Goal: Information Seeking & Learning: Learn about a topic

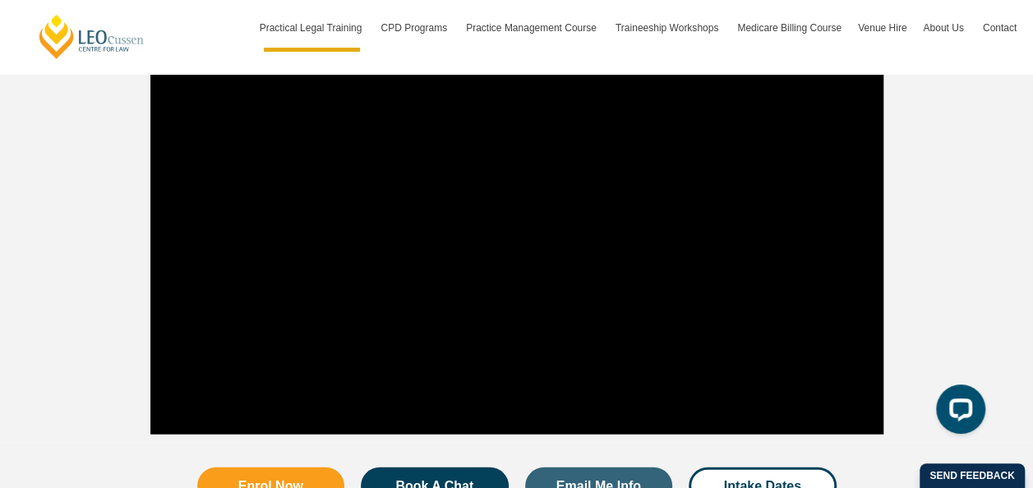
scroll to position [1726, 0]
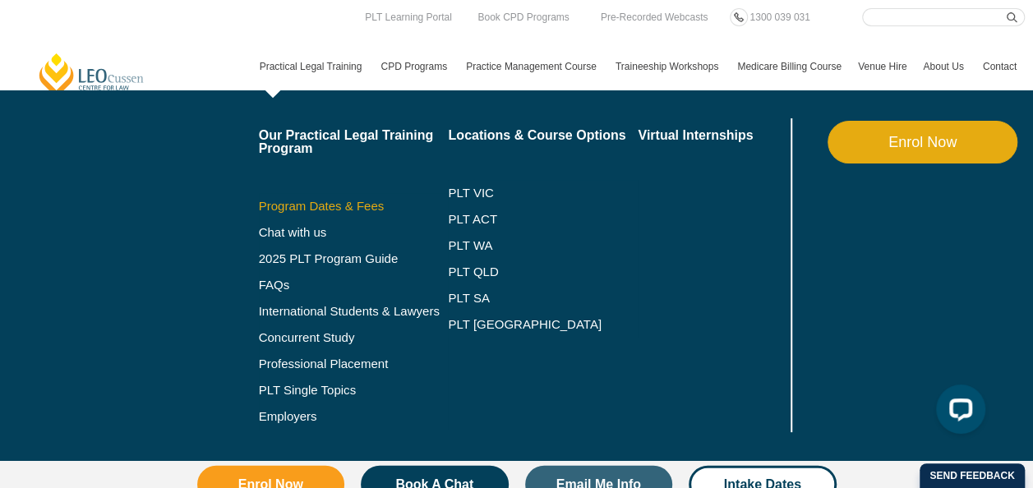
click at [315, 207] on link "Program Dates & Fees" at bounding box center [354, 206] width 190 height 13
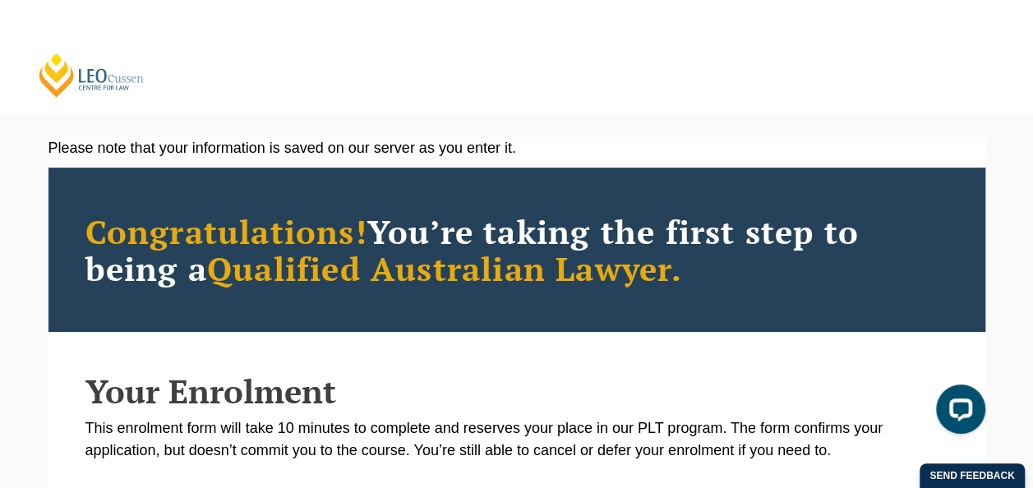
click at [61, 80] on link "[PERSON_NAME] Centre for Law" at bounding box center [91, 75] width 109 height 47
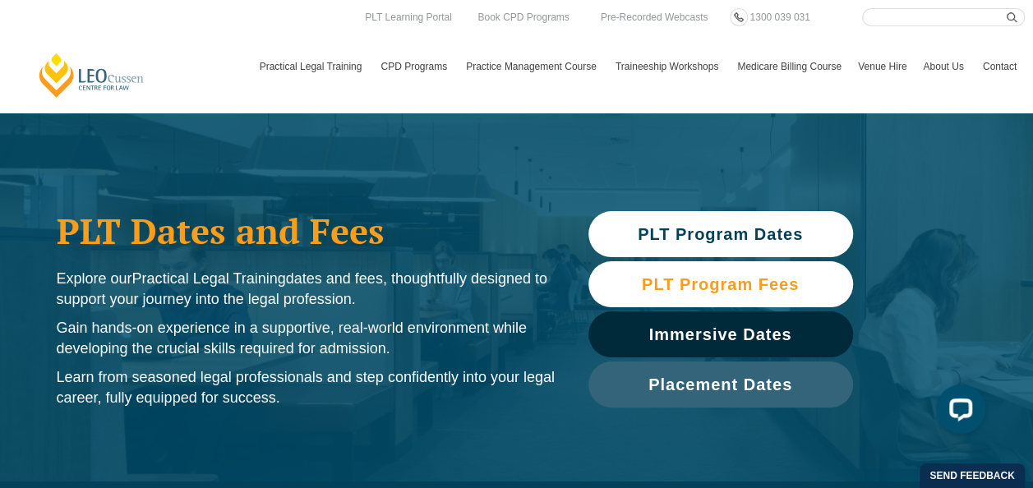
click at [714, 281] on span "PLT Program Fees" at bounding box center [720, 284] width 157 height 16
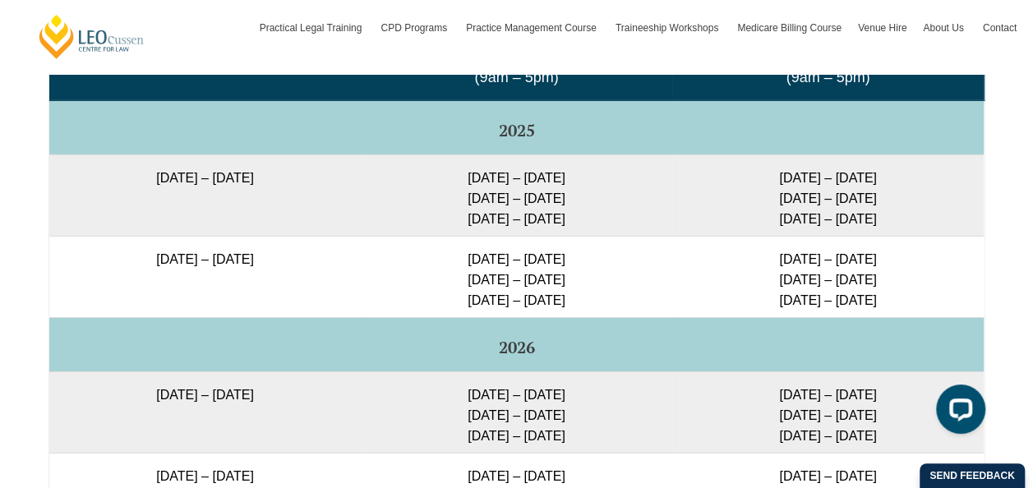
scroll to position [2729, 0]
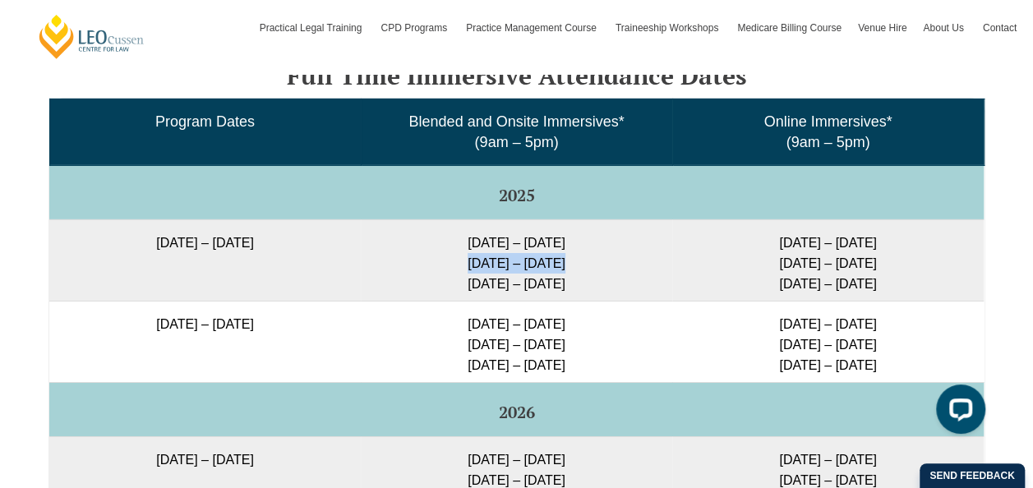
drag, startPoint x: 470, startPoint y: 255, endPoint x: 571, endPoint y: 258, distance: 100.4
click at [571, 258] on td "29 Sep – 2 Oct 2025 9 – 11 Dec 2025 10 – 12 Feb 2026" at bounding box center [517, 260] width 312 height 81
drag, startPoint x: 571, startPoint y: 258, endPoint x: 878, endPoint y: 257, distance: 307.5
click at [878, 257] on td "30 Sep – 3 Oct 2025 10 – 12 Dec 2025 11 – 13 Feb 2026" at bounding box center [828, 260] width 312 height 81
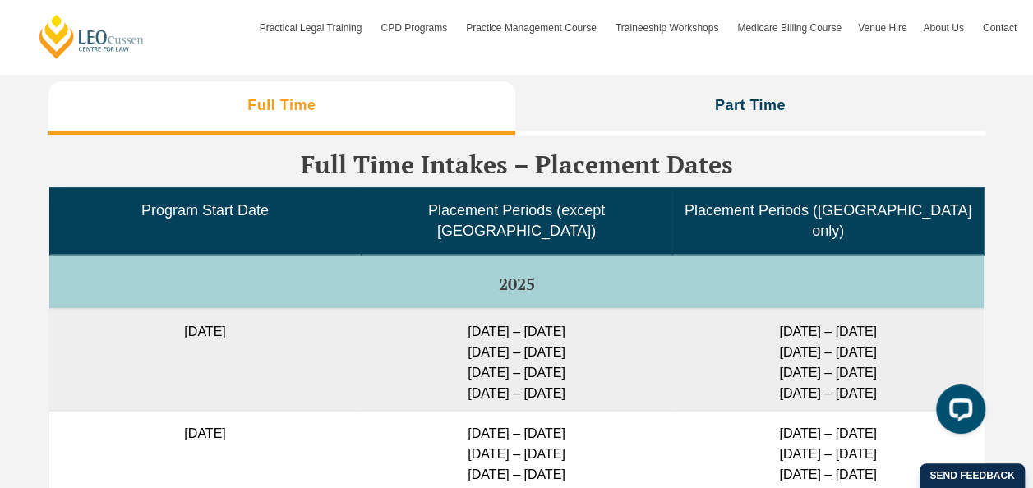
scroll to position [4127, 0]
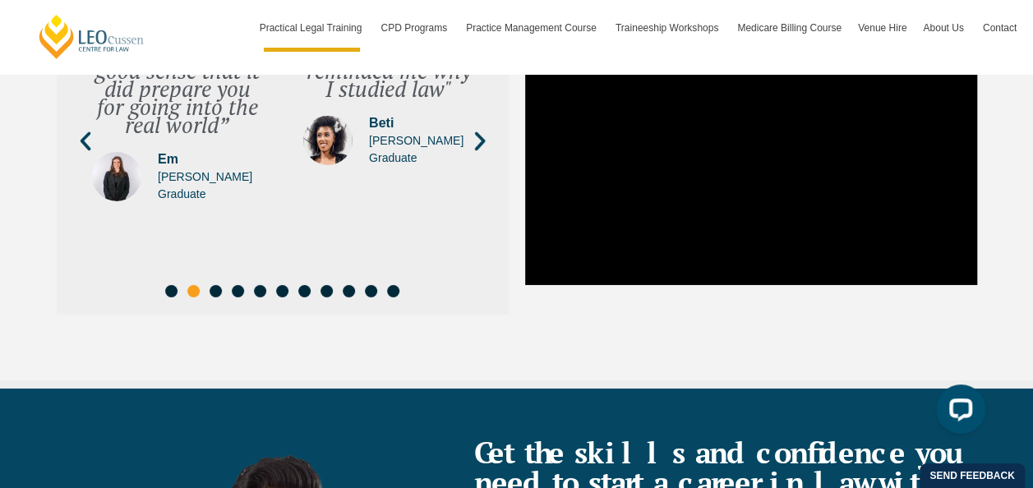
scroll to position [6602, 0]
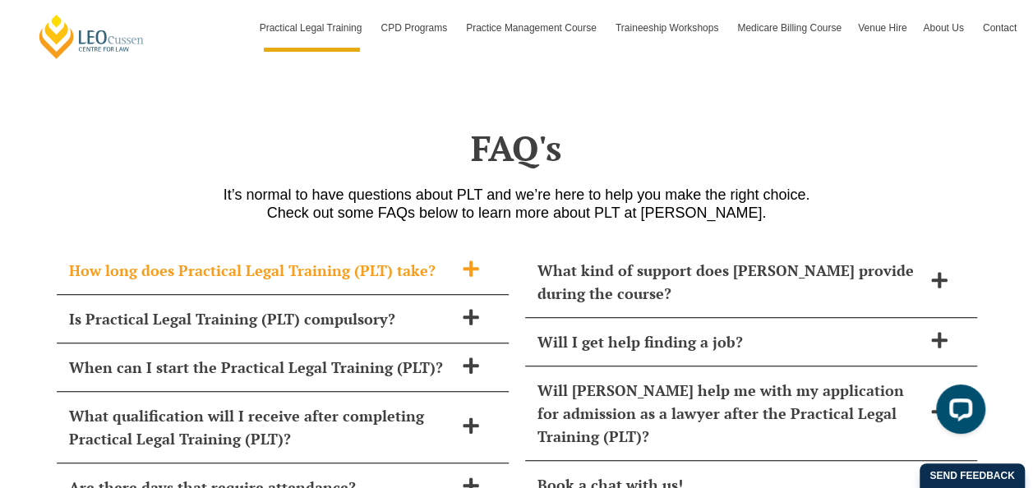
click at [474, 261] on icon at bounding box center [471, 269] width 16 height 16
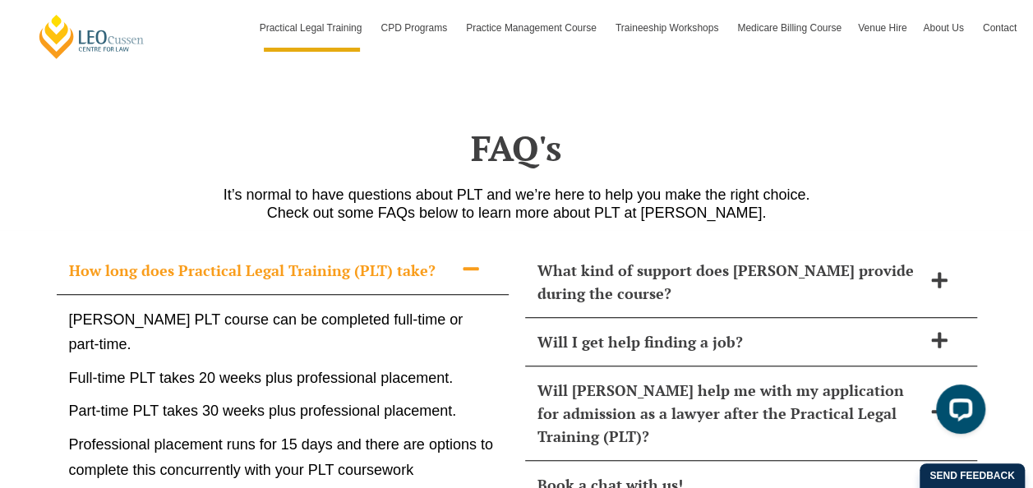
click at [474, 267] on icon at bounding box center [471, 268] width 16 height 3
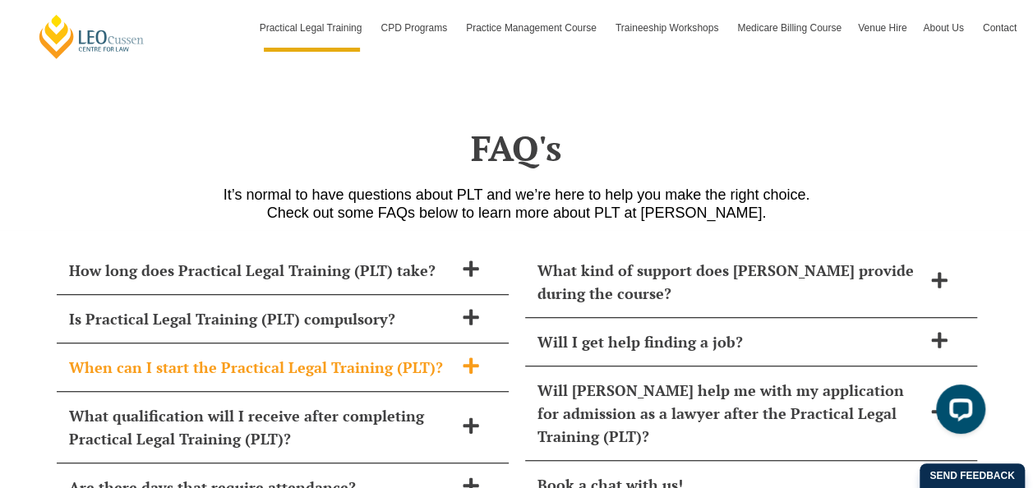
click at [471, 358] on icon at bounding box center [471, 366] width 16 height 16
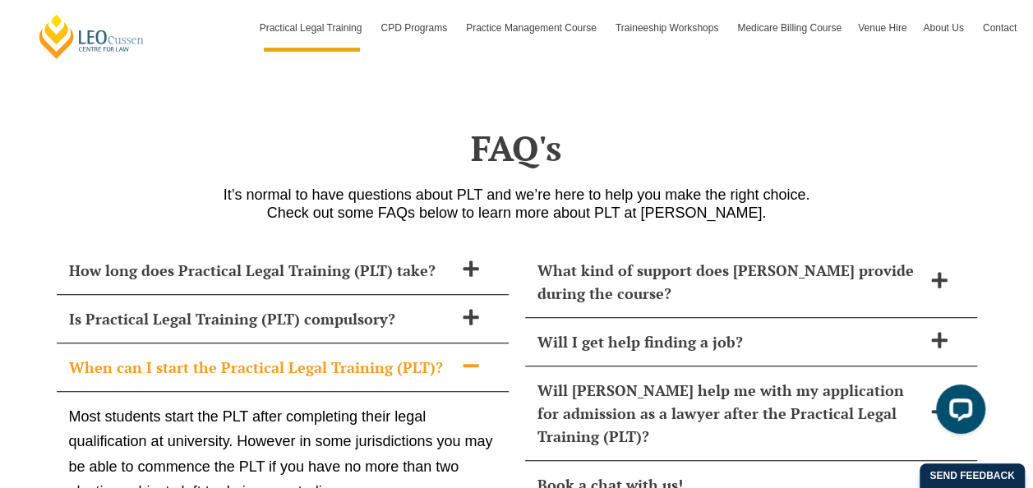
click at [471, 364] on icon at bounding box center [471, 365] width 16 height 3
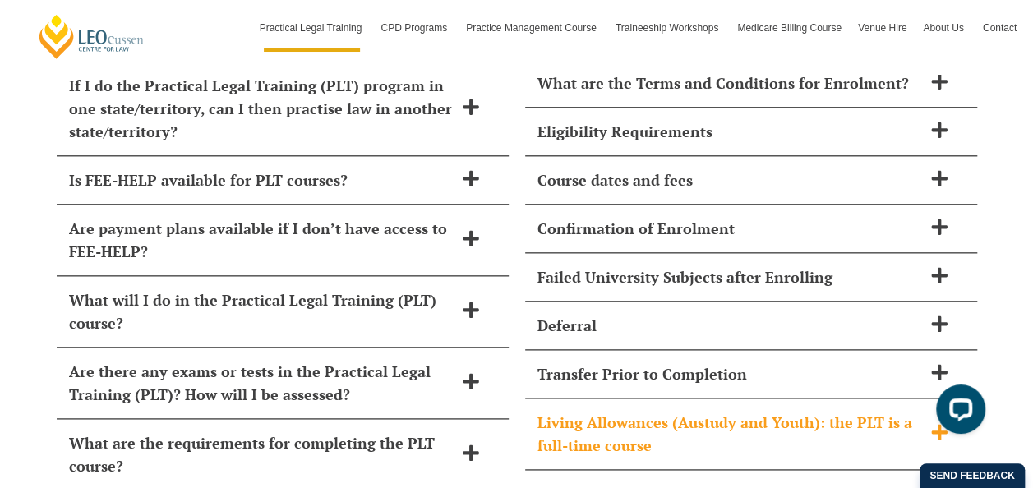
scroll to position [7096, 0]
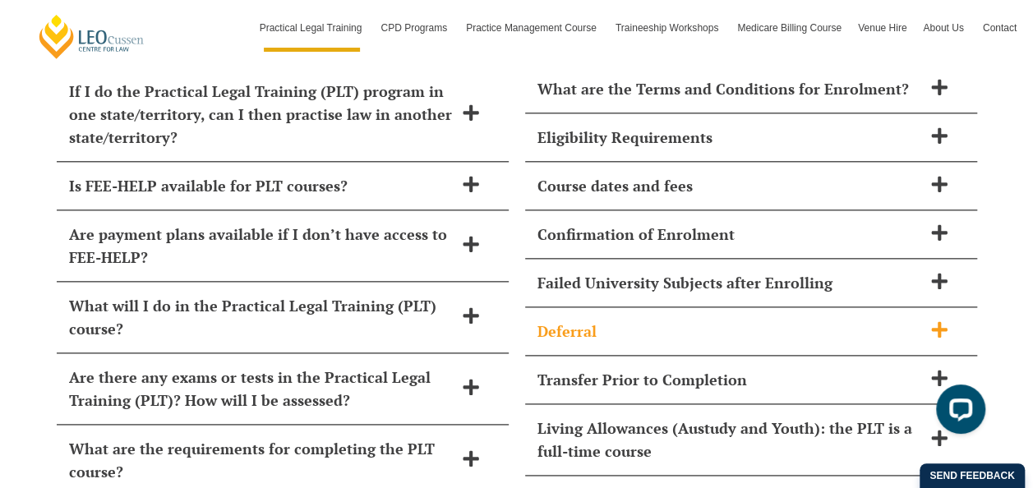
click at [941, 321] on icon at bounding box center [940, 330] width 18 height 18
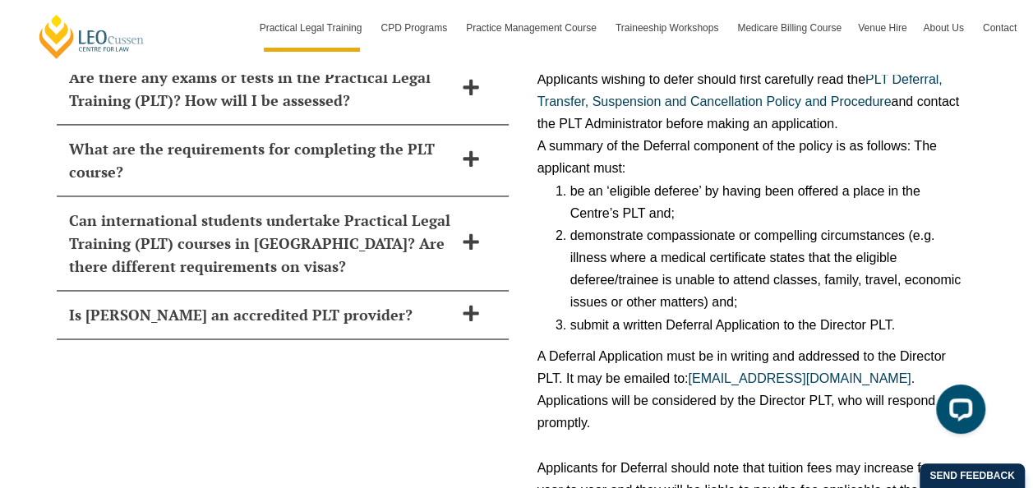
scroll to position [7425, 0]
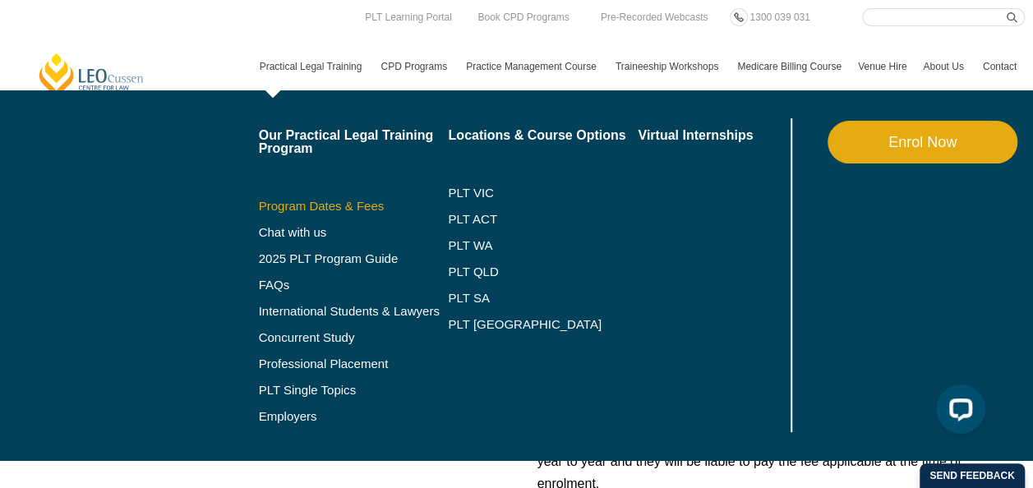
click at [326, 202] on link "Program Dates & Fees" at bounding box center [354, 206] width 190 height 13
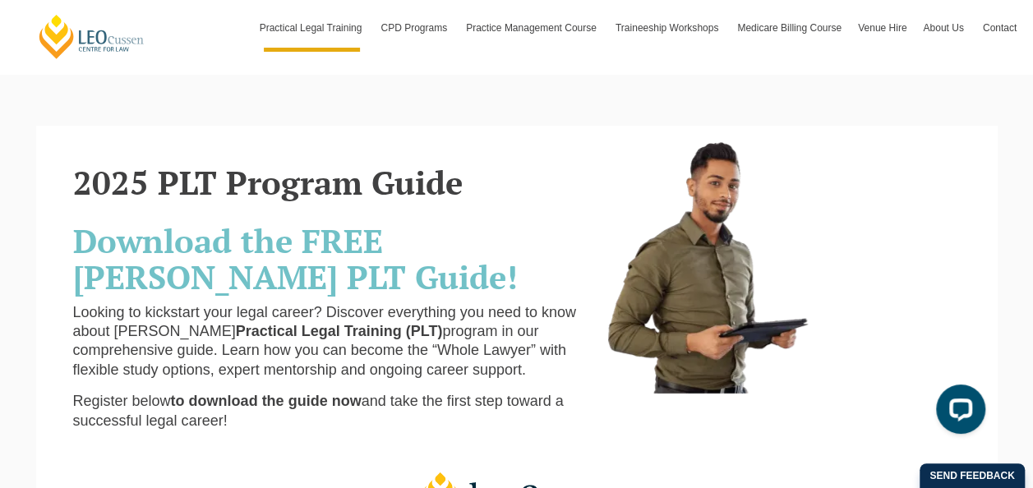
scroll to position [247, 0]
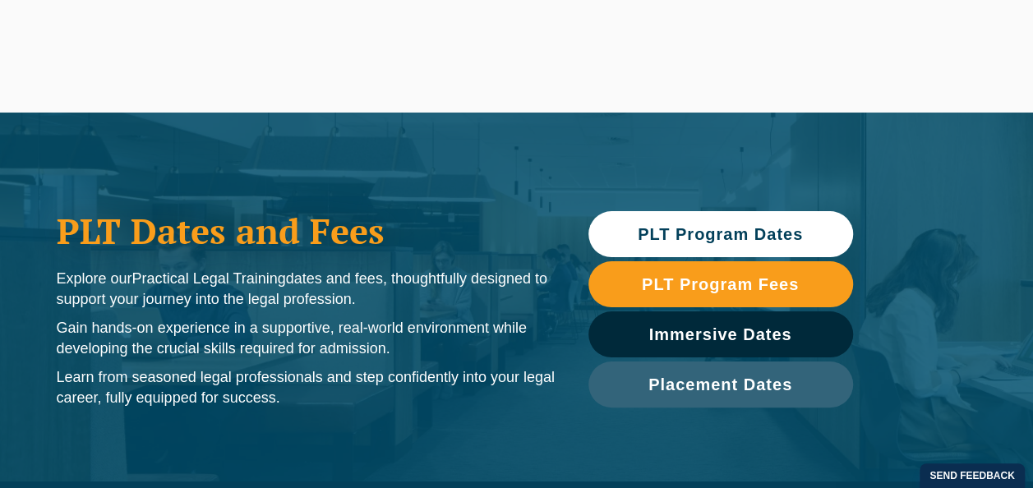
click at [736, 236] on span "PLT Program Dates" at bounding box center [720, 234] width 165 height 16
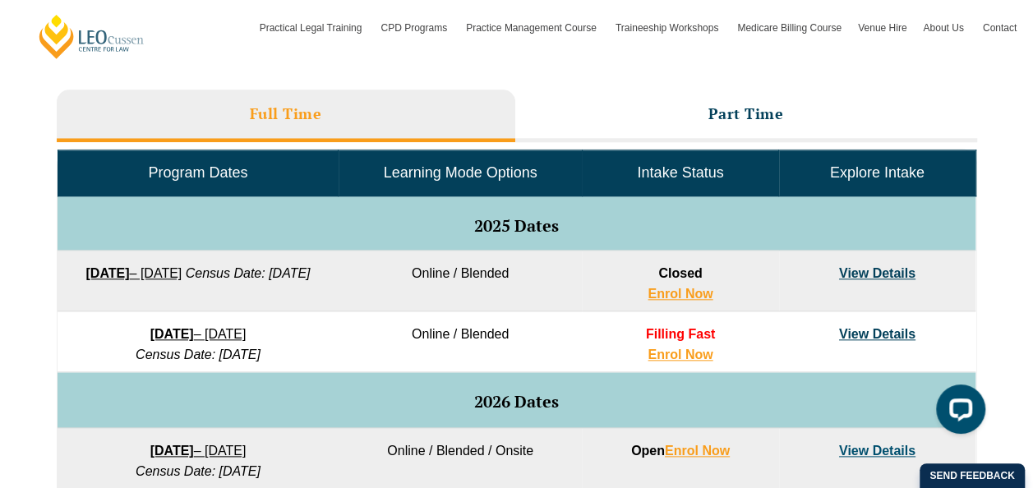
scroll to position [819, 0]
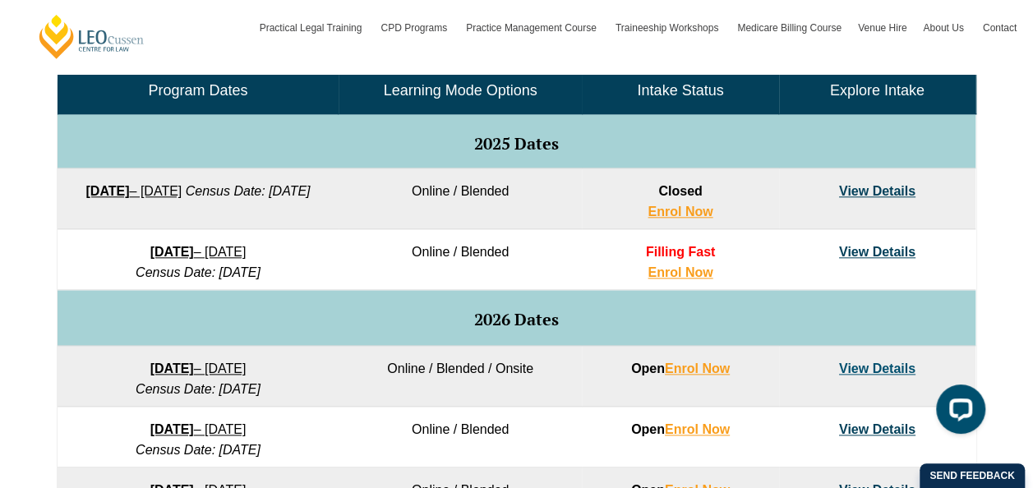
click at [883, 250] on link "View Details" at bounding box center [877, 252] width 76 height 14
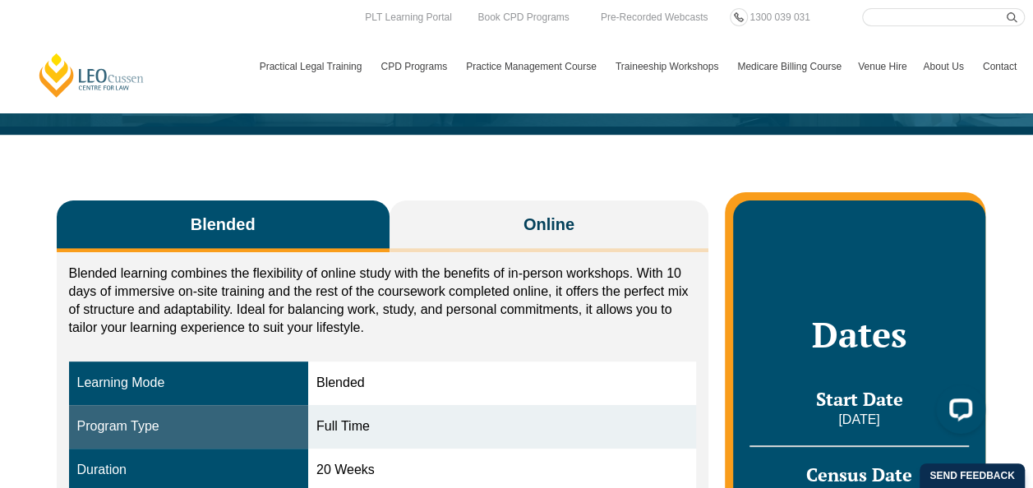
scroll to position [164, 0]
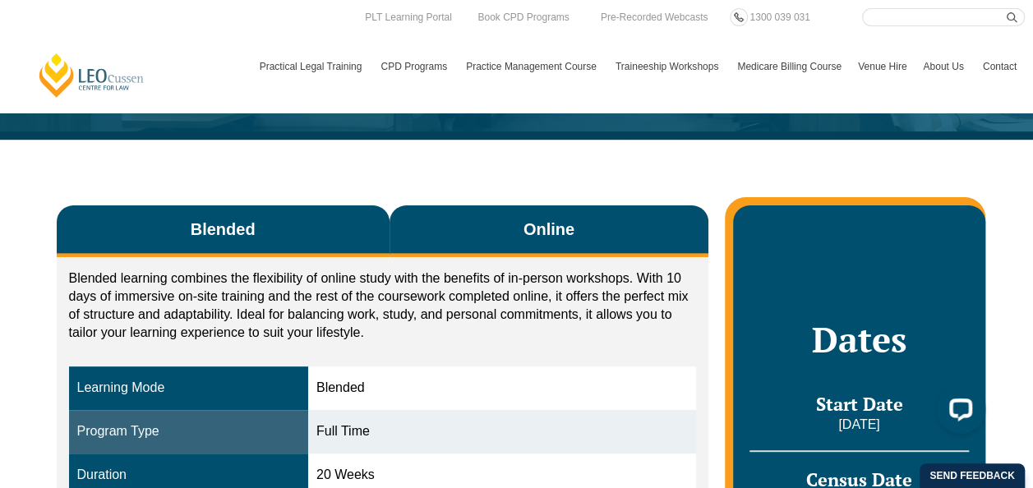
click at [542, 227] on span "Online" at bounding box center [549, 229] width 51 height 23
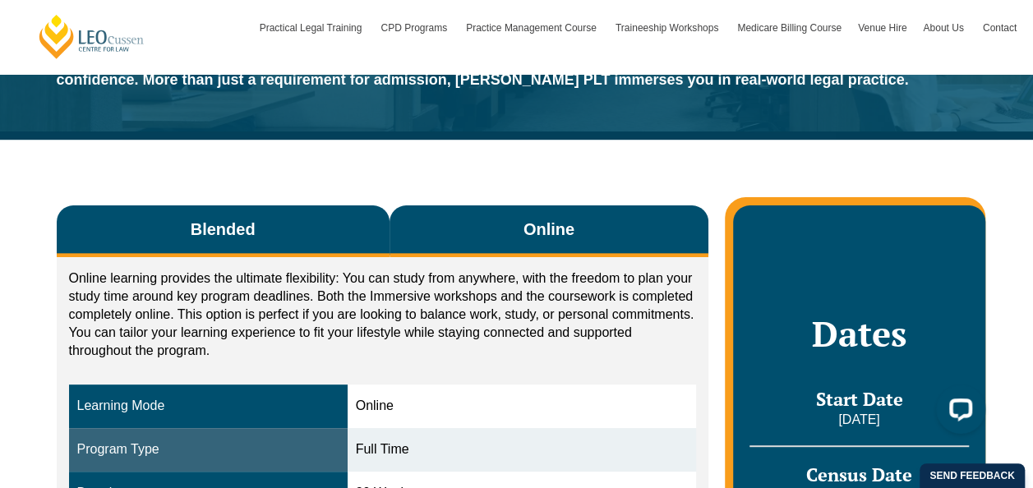
click at [243, 233] on span "Blended" at bounding box center [223, 229] width 65 height 23
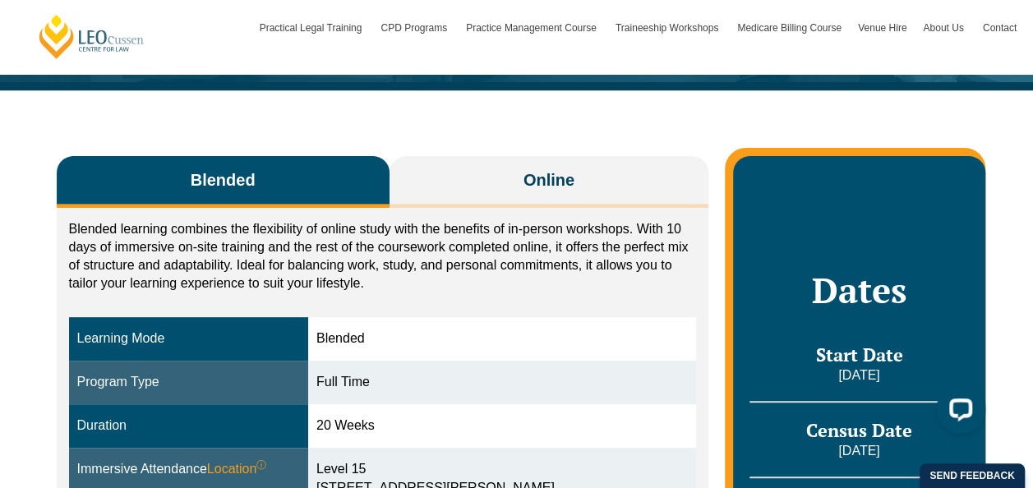
scroll to position [329, 0]
